Goal: Task Accomplishment & Management: Manage account settings

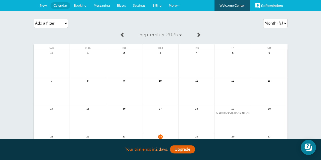
click at [198, 35] on span at bounding box center [198, 34] width 5 height 5
click at [198, 34] on span at bounding box center [198, 34] width 5 height 5
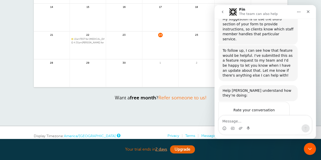
scroll to position [145, 0]
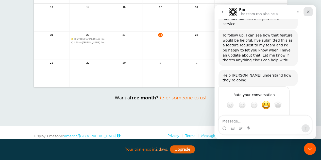
click at [308, 14] on div "Close" at bounding box center [307, 11] width 9 height 9
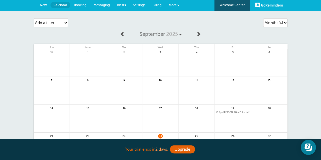
scroll to position [0, 0]
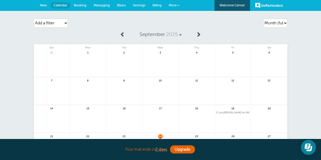
click at [197, 36] on span at bounding box center [198, 34] width 5 height 5
click at [201, 34] on link at bounding box center [198, 34] width 10 height 11
click at [123, 35] on span at bounding box center [122, 34] width 5 height 5
click at [199, 35] on span at bounding box center [198, 34] width 5 height 5
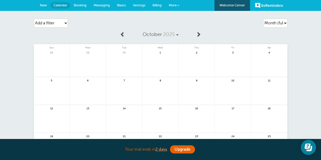
click at [121, 34] on span at bounding box center [122, 34] width 5 height 5
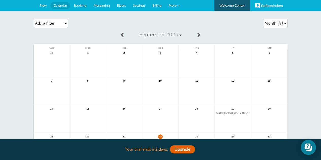
click at [144, 7] on span "Settings" at bounding box center [139, 6] width 12 height 4
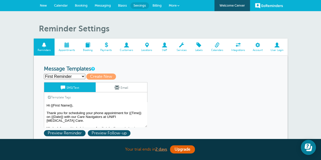
click at [215, 47] on span at bounding box center [217, 45] width 20 height 5
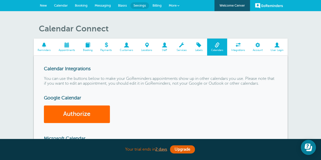
click at [65, 8] on link "Calendar" at bounding box center [60, 5] width 21 height 11
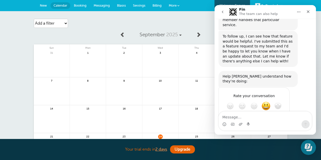
scroll to position [149, 0]
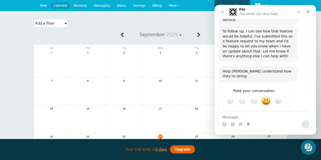
click at [101, 8] on link "Messaging" at bounding box center [101, 5] width 23 height 11
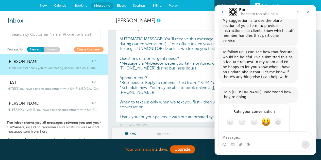
scroll to position [128, 0]
click at [309, 11] on icon "Close" at bounding box center [308, 12] width 4 height 4
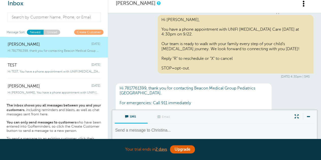
scroll to position [25, 0]
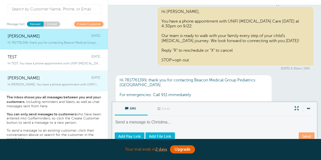
click at [46, 82] on div "Hi Raquel, You have a phone appointment with UNIFI Autism Care TODAY at" at bounding box center [54, 84] width 93 height 6
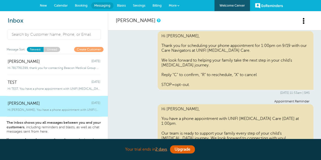
scroll to position [0, 0]
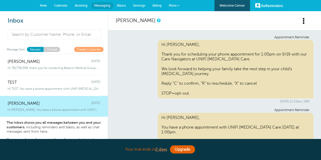
click at [136, 5] on span "Settings" at bounding box center [139, 6] width 12 height 4
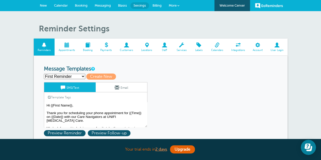
click at [126, 44] on span at bounding box center [126, 45] width 21 height 5
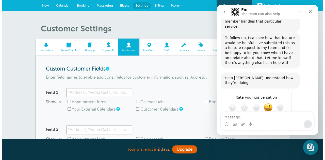
scroll to position [149, 0]
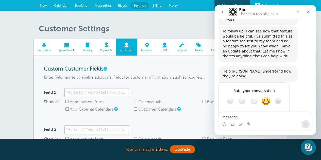
click at [174, 7] on span "More" at bounding box center [173, 6] width 8 height 4
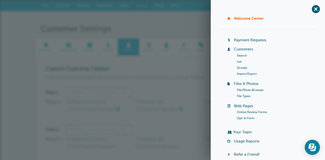
click at [242, 49] on link "Customers" at bounding box center [243, 49] width 19 height 4
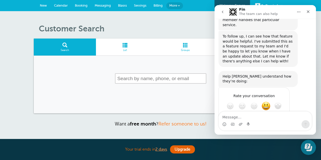
scroll to position [149, 0]
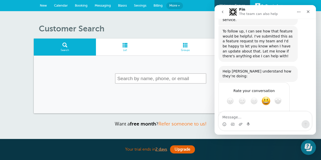
click at [127, 49] on span "List" at bounding box center [124, 50] width 53 height 3
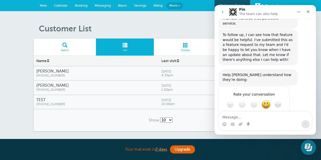
scroll to position [149, 0]
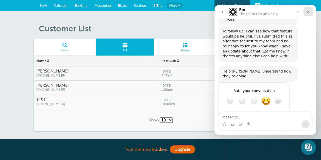
click at [307, 12] on icon "Close" at bounding box center [308, 12] width 4 height 4
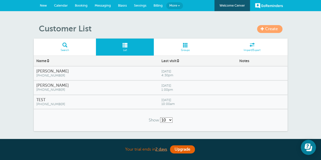
click at [191, 47] on span at bounding box center [185, 45] width 63 height 5
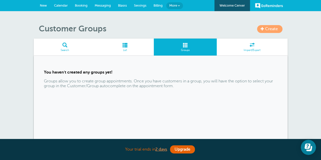
click at [67, 48] on link "Search" at bounding box center [65, 47] width 62 height 17
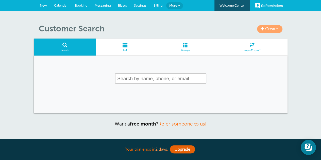
click at [179, 5] on span at bounding box center [179, 6] width 2 height 2
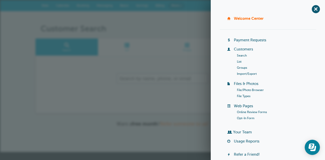
click at [166, 19] on div "Create Customer Search Search List Groups Import/Export Want a free month ? Ref…" at bounding box center [162, 81] width 325 height 141
